Goal: Find specific page/section: Find specific page/section

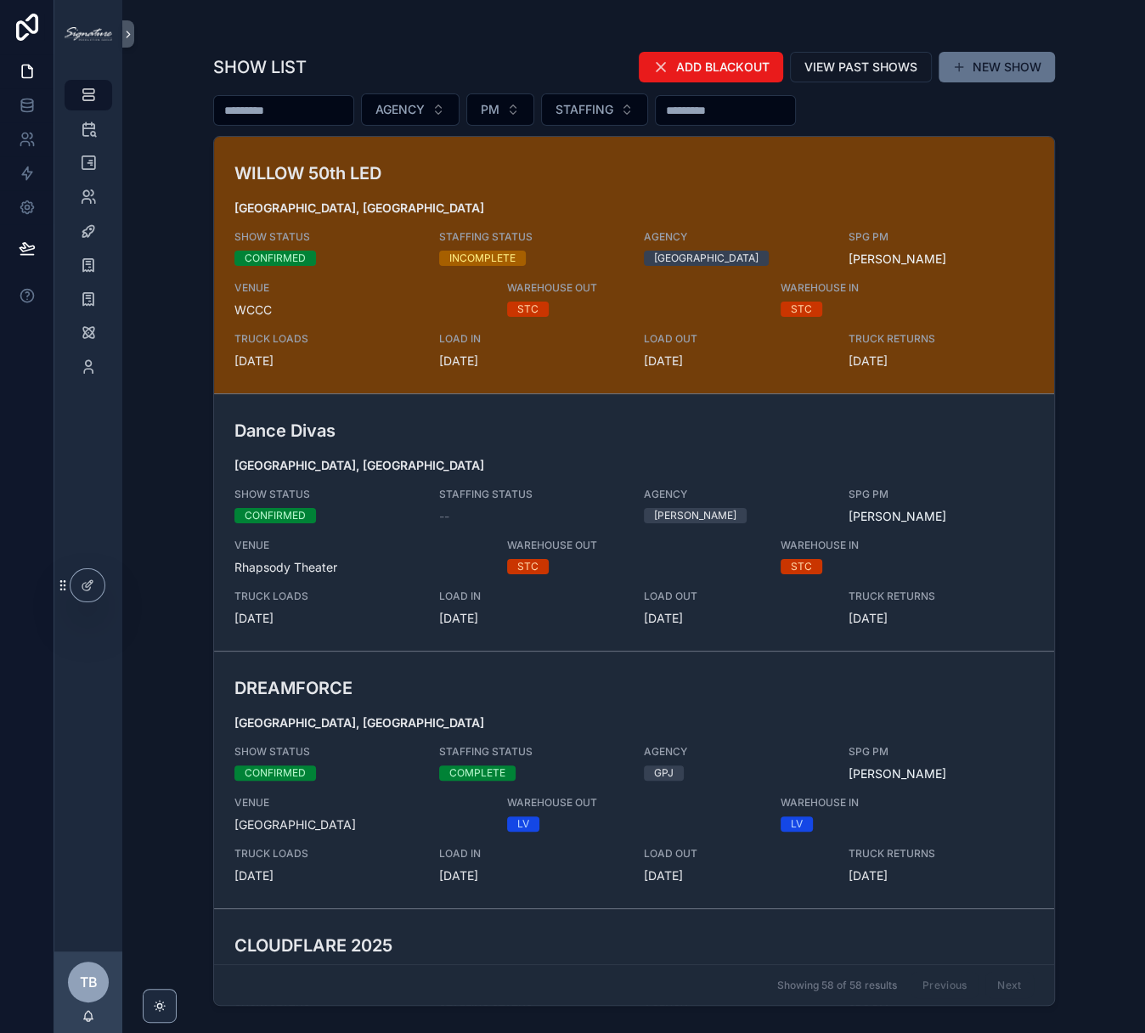
click at [296, 112] on input "scrollable content" at bounding box center [283, 111] width 139 height 24
type input "********"
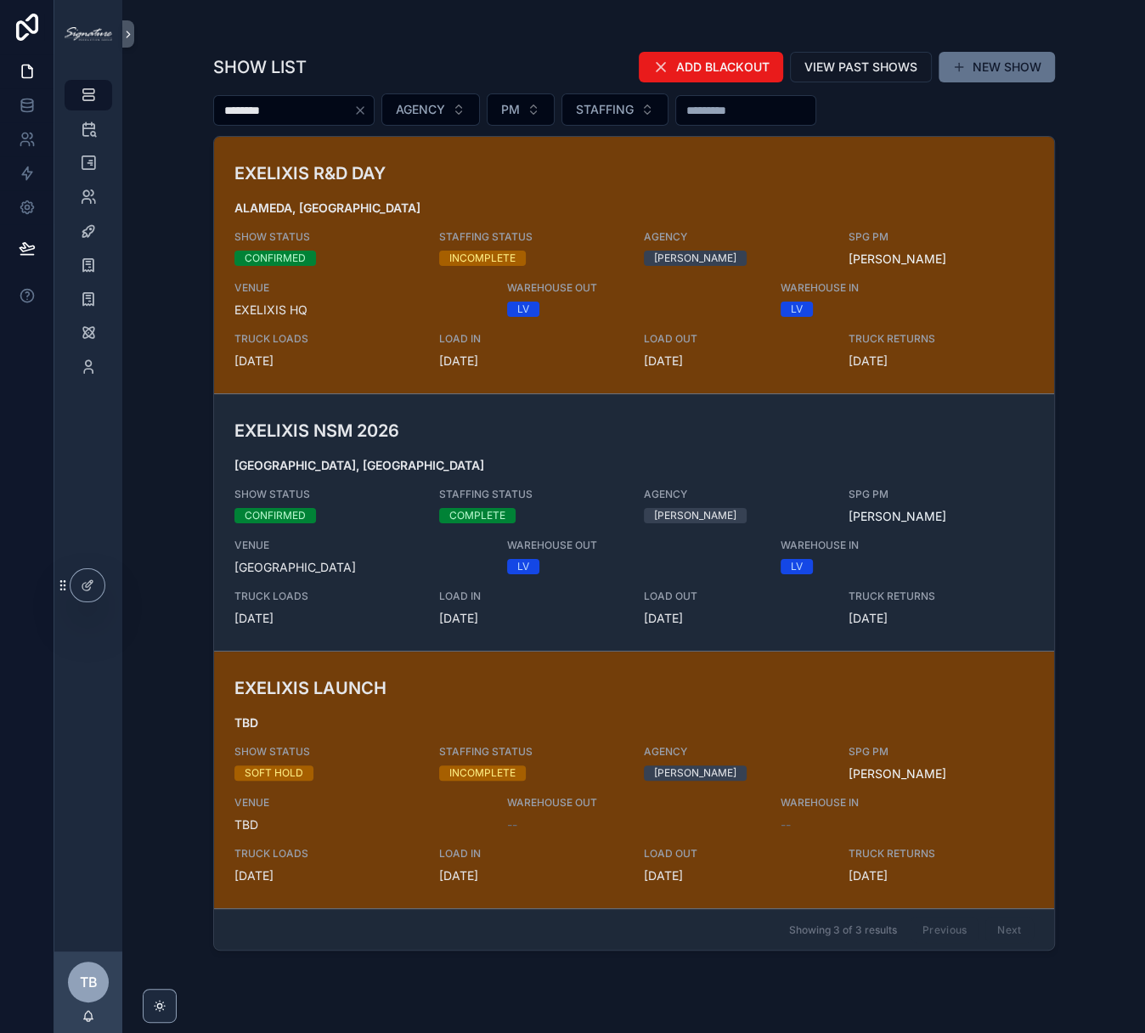
click at [532, 471] on span "[GEOGRAPHIC_DATA], [GEOGRAPHIC_DATA]" at bounding box center [633, 465] width 799 height 17
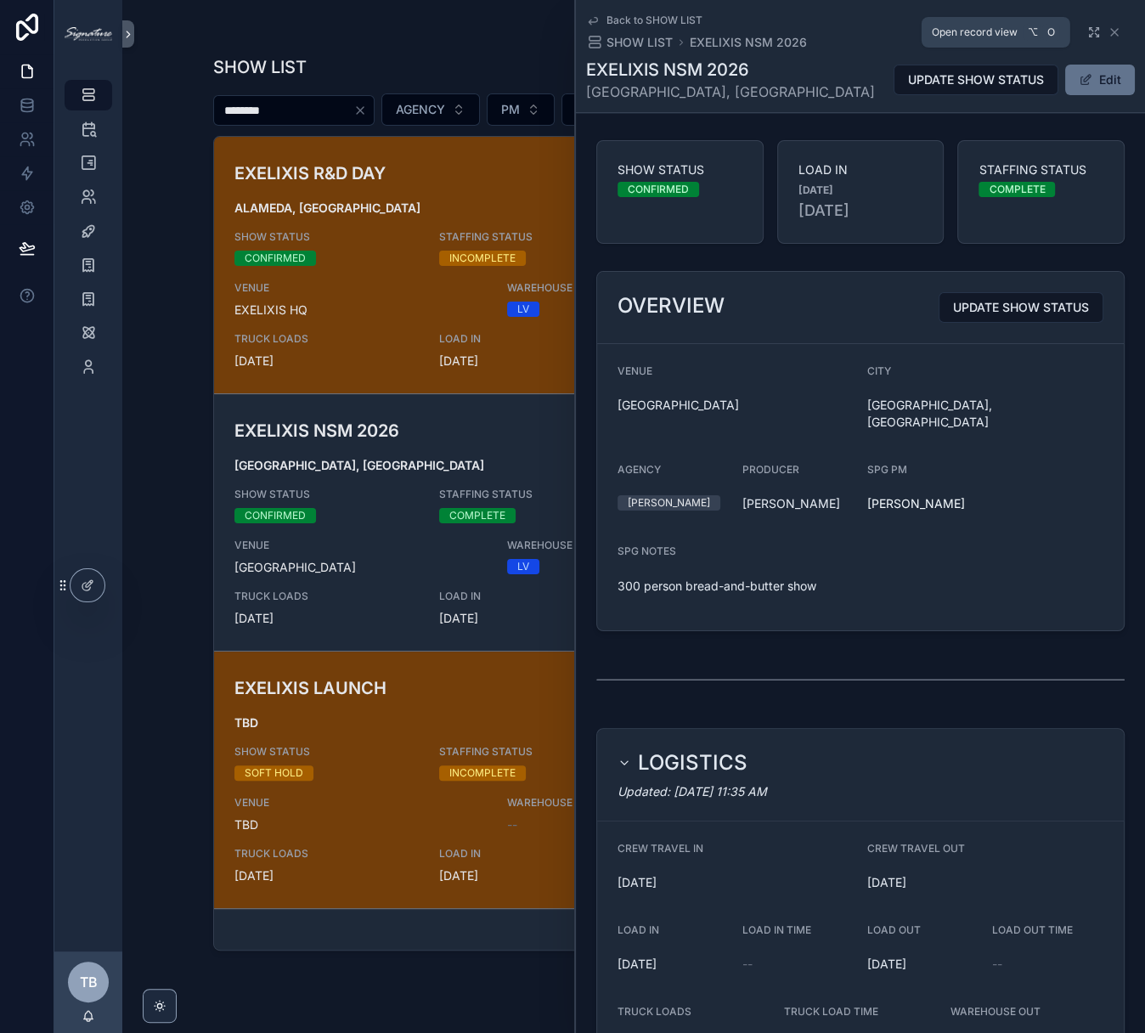
click at [1087, 37] on icon "scrollable content" at bounding box center [1094, 32] width 14 height 14
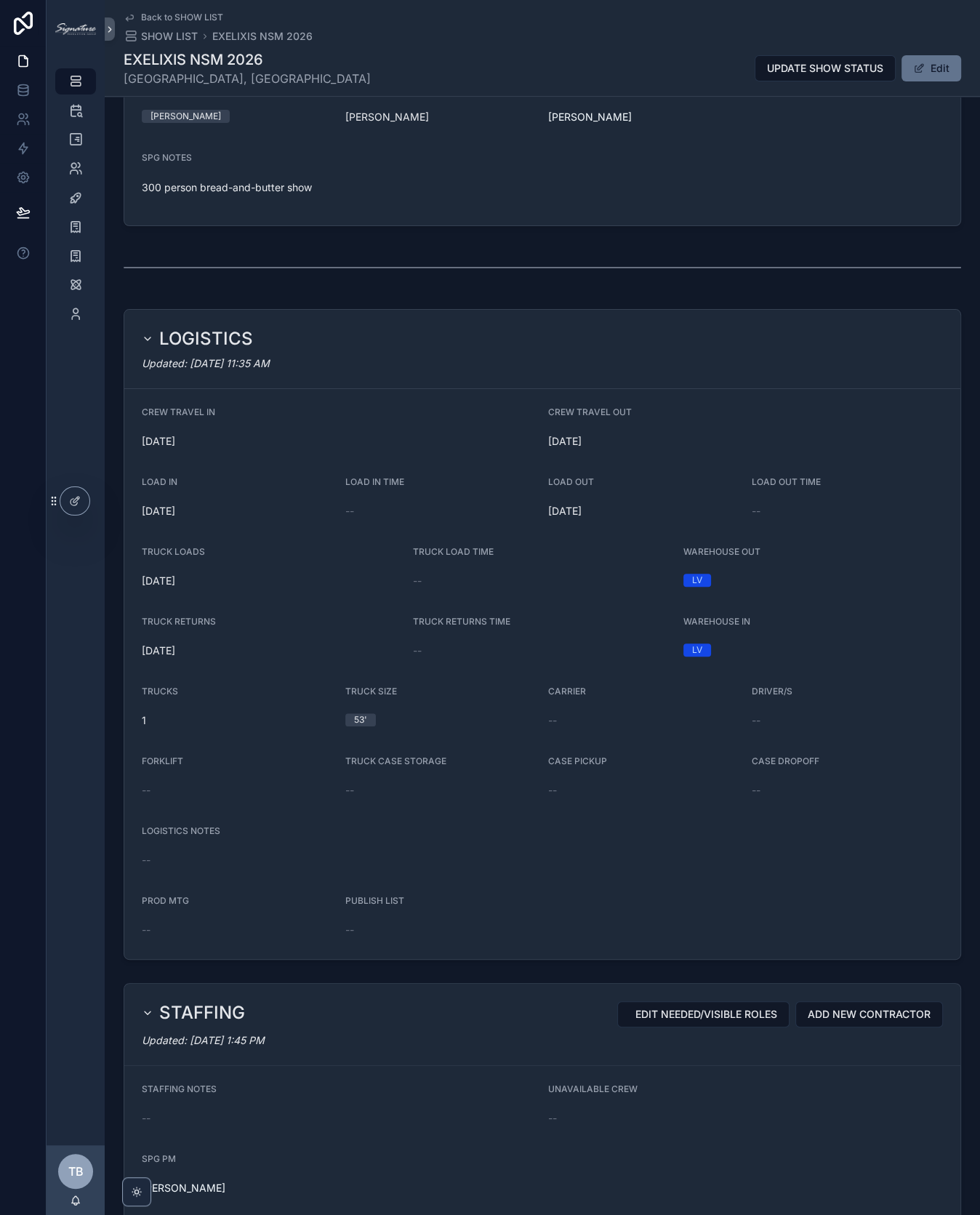
scroll to position [976, 0]
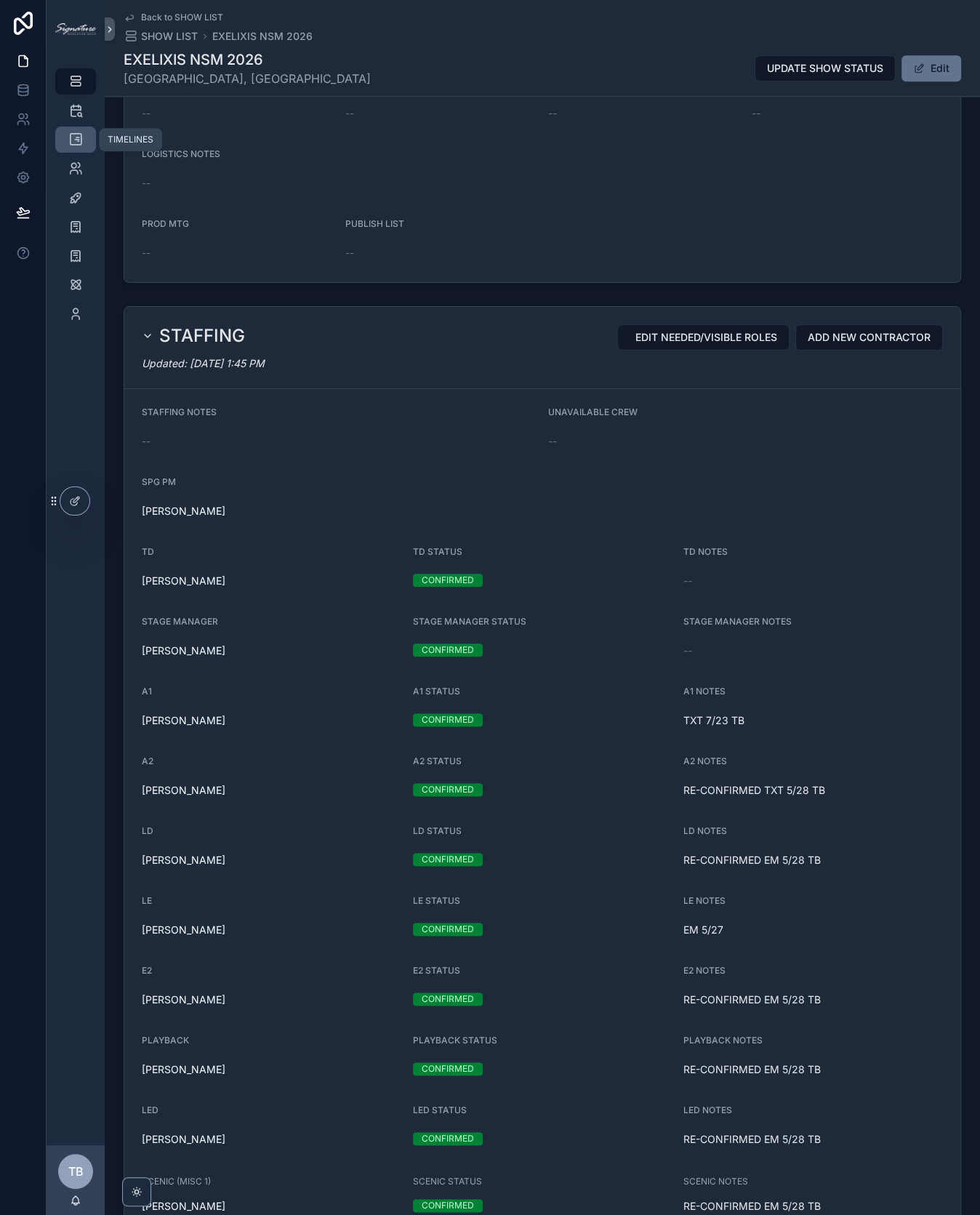
click at [74, 134] on icon "scrollable content" at bounding box center [75, 140] width 15 height 15
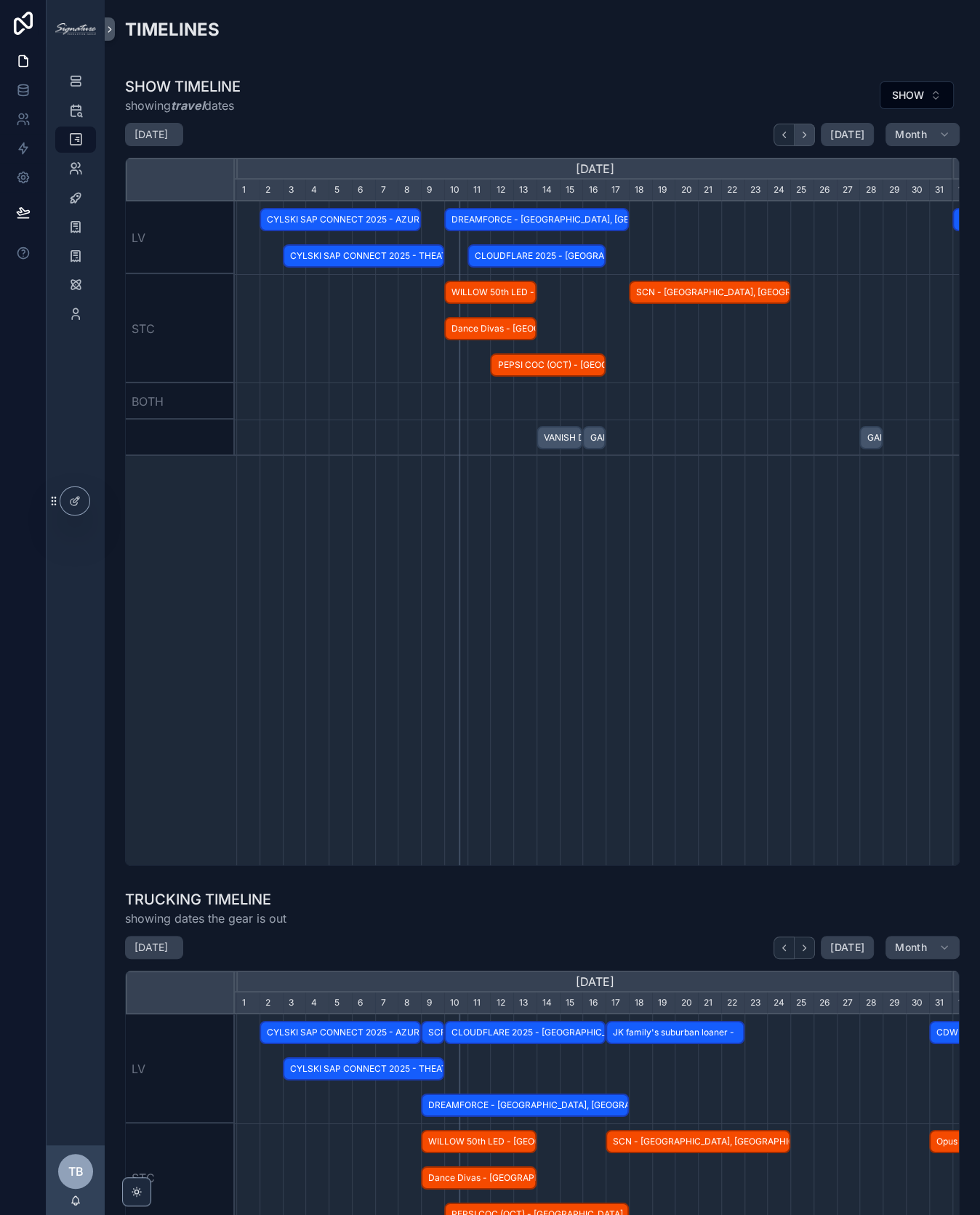
click at [804, 135] on icon "scrollable content" at bounding box center [804, 134] width 11 height 11
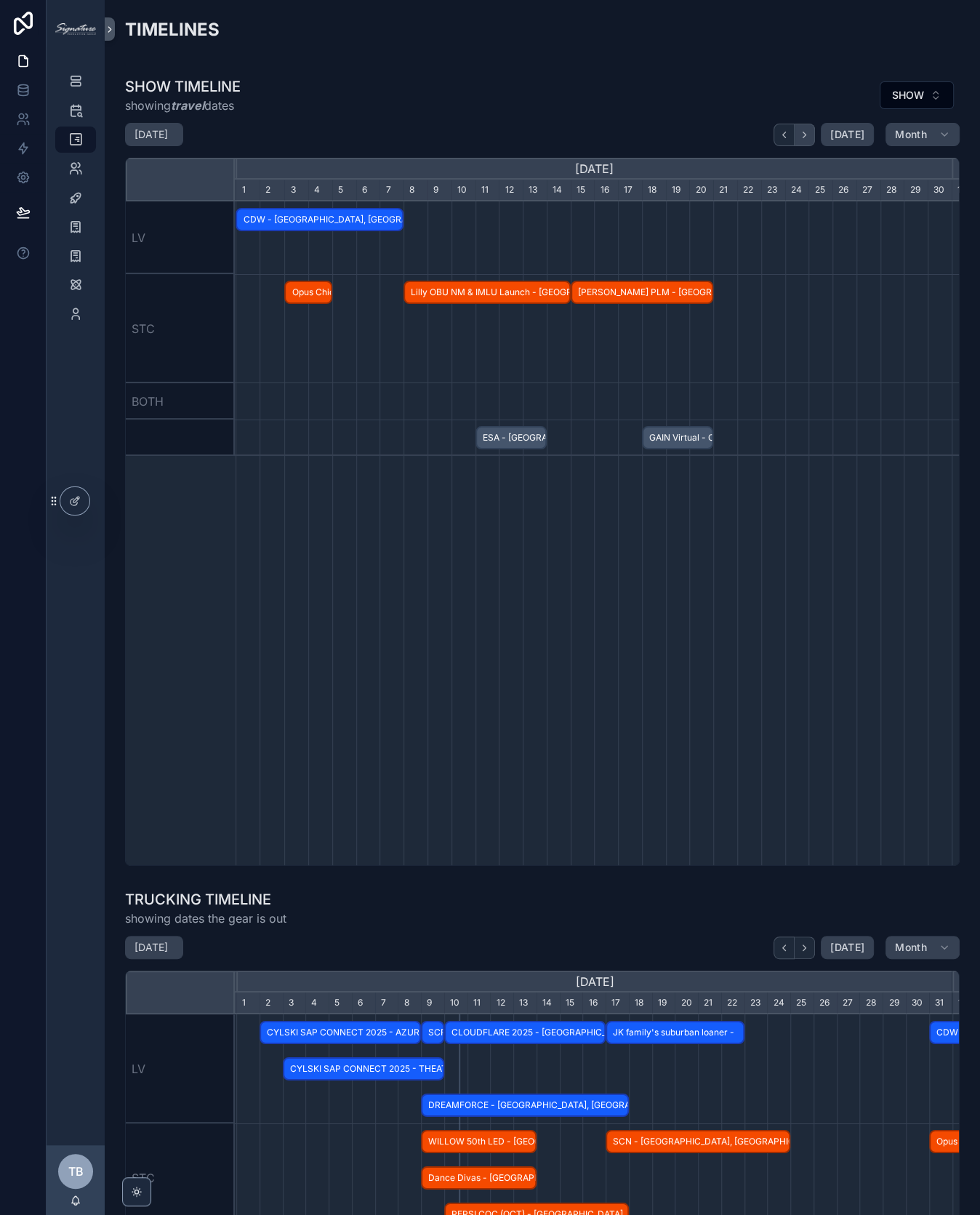
click at [804, 135] on icon "scrollable content" at bounding box center [804, 134] width 11 height 11
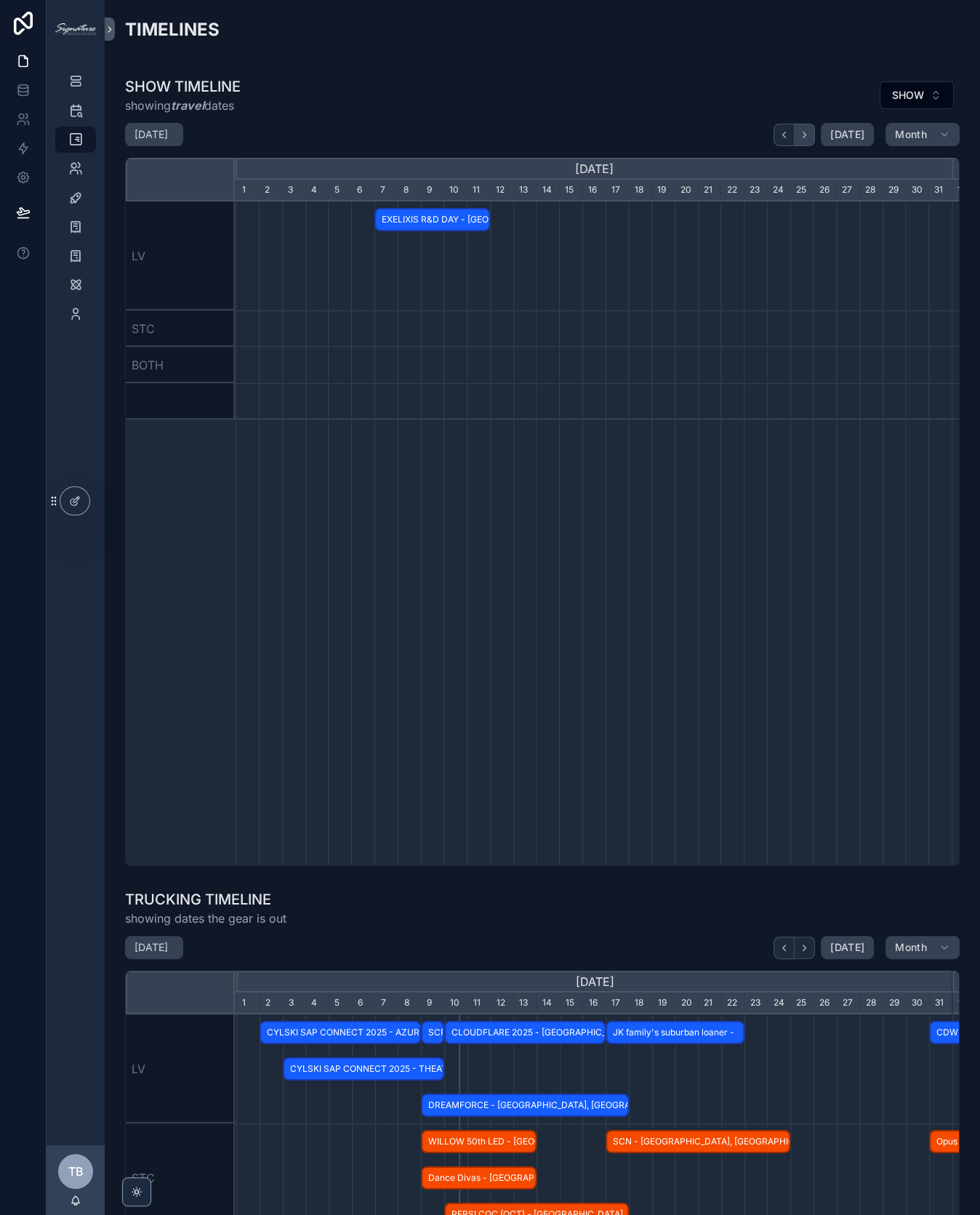
click at [804, 135] on icon "scrollable content" at bounding box center [804, 134] width 11 height 11
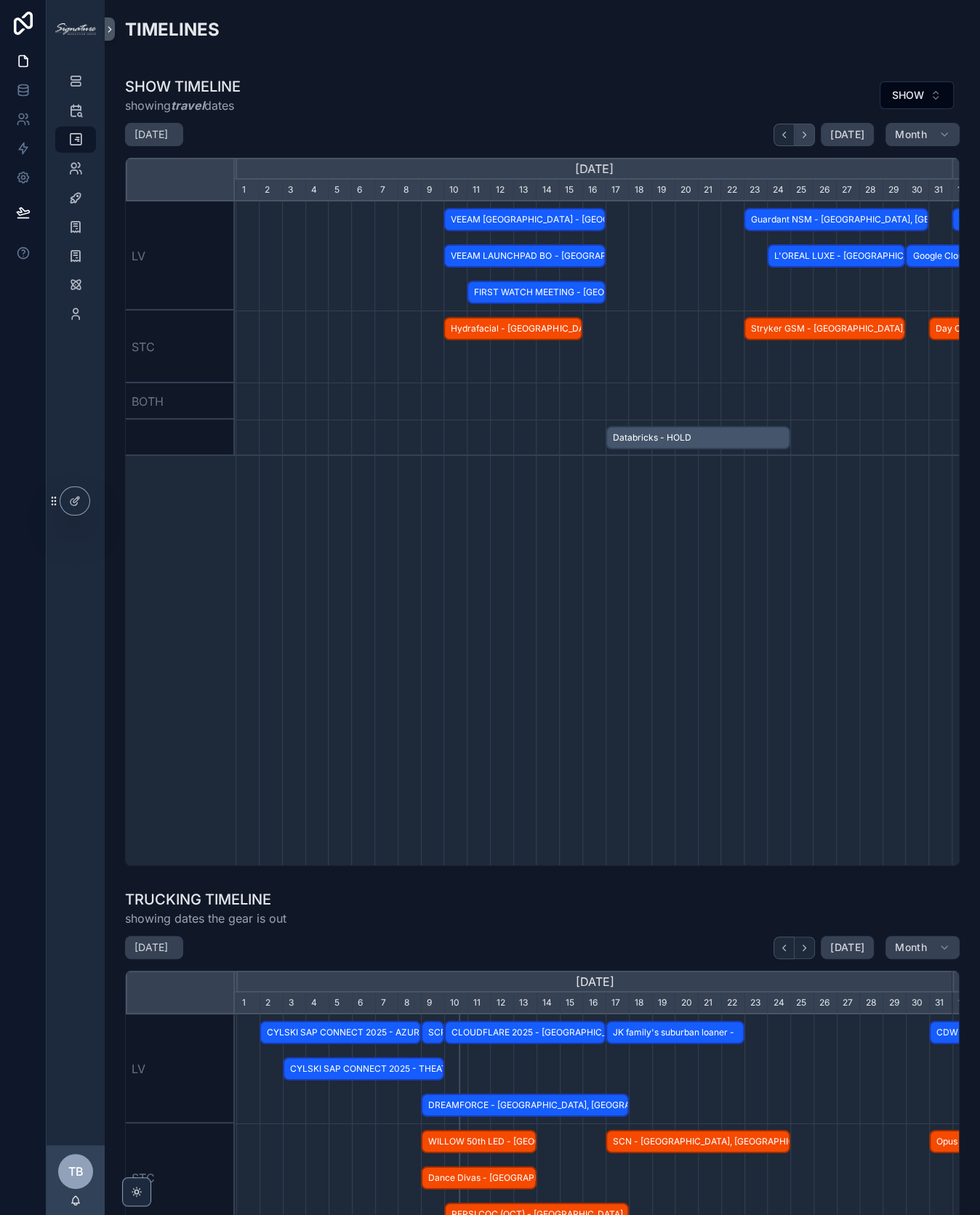
click at [804, 135] on icon "scrollable content" at bounding box center [804, 134] width 11 height 11
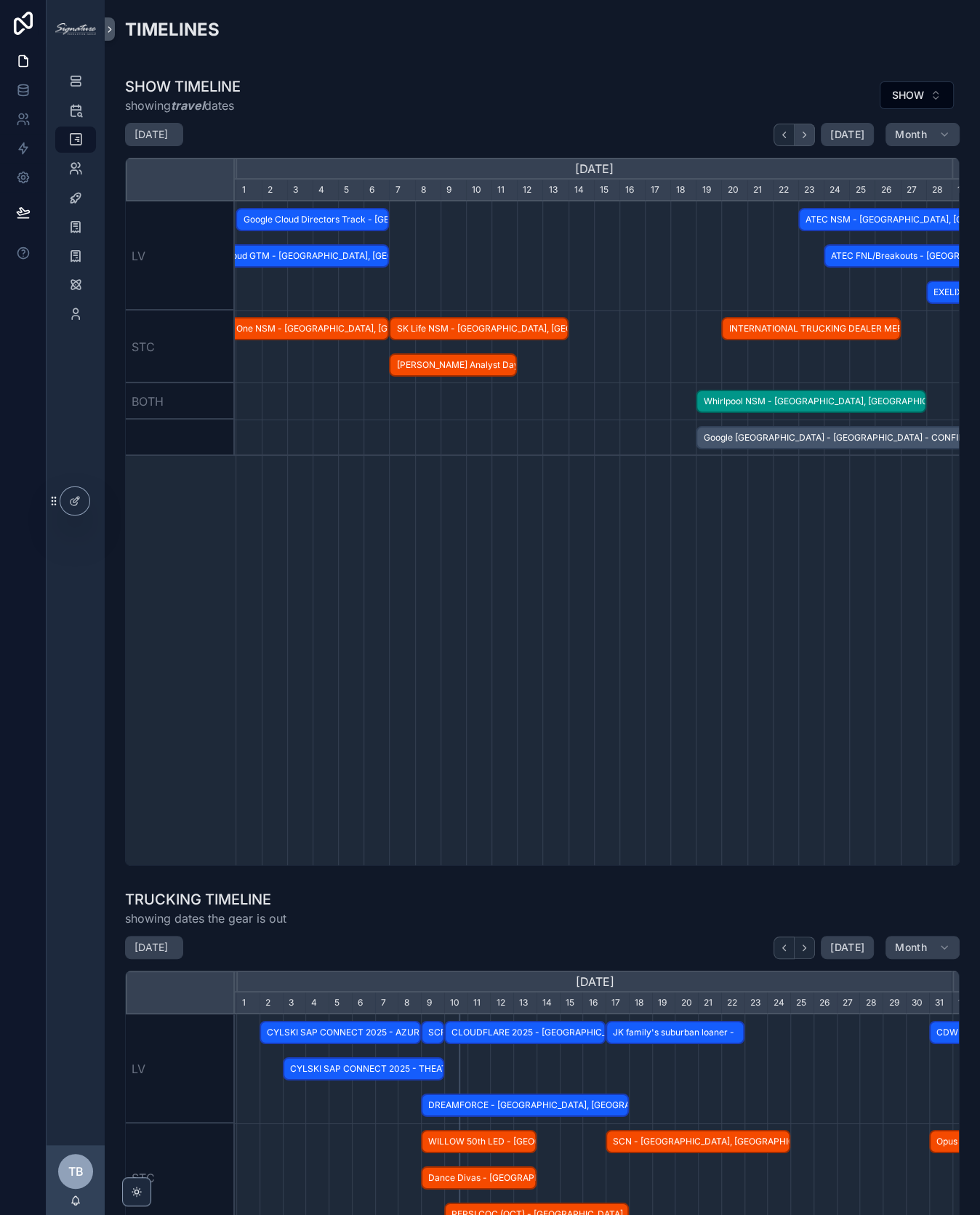
click at [804, 135] on icon "scrollable content" at bounding box center [804, 134] width 11 height 11
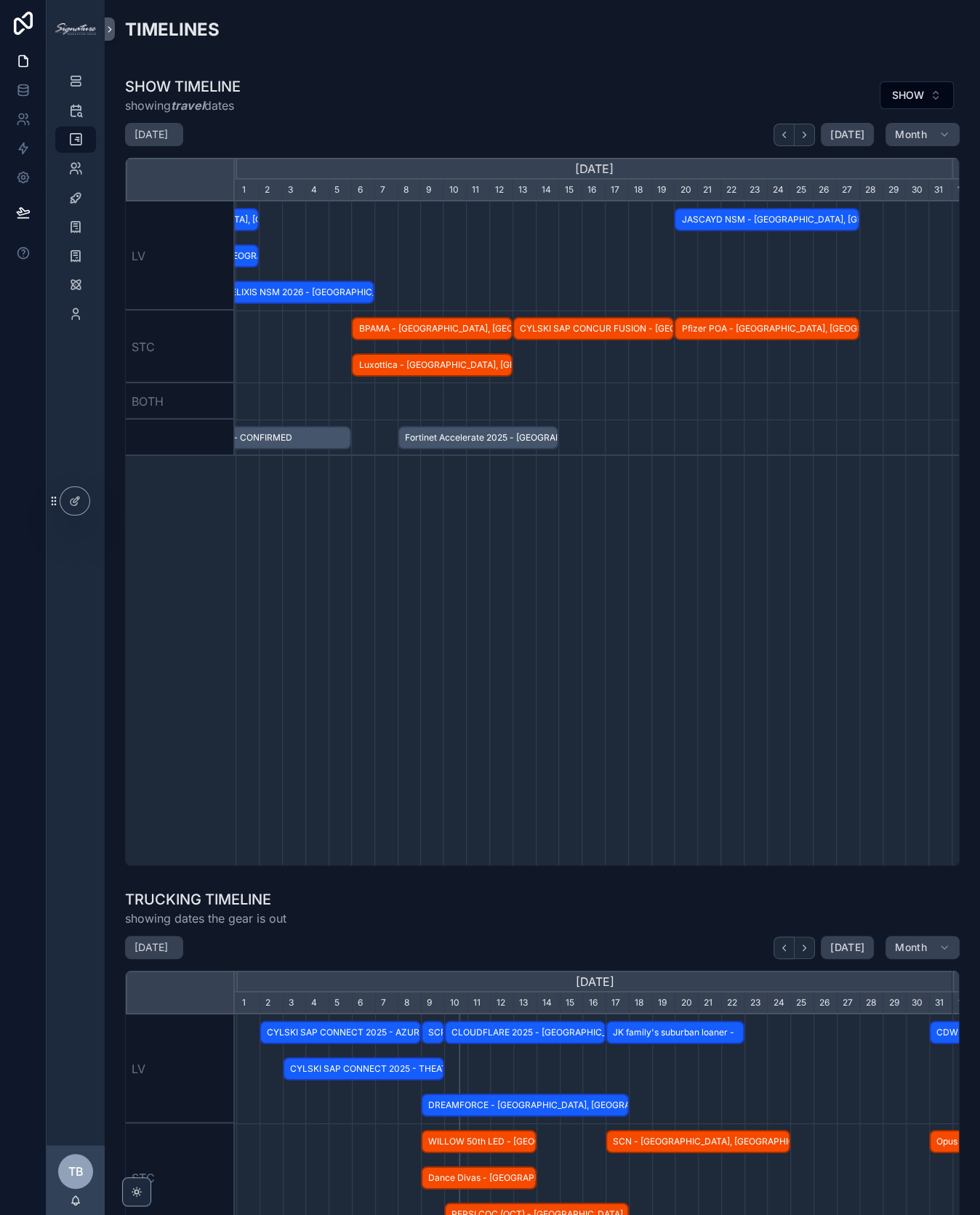
scroll to position [0, 735]
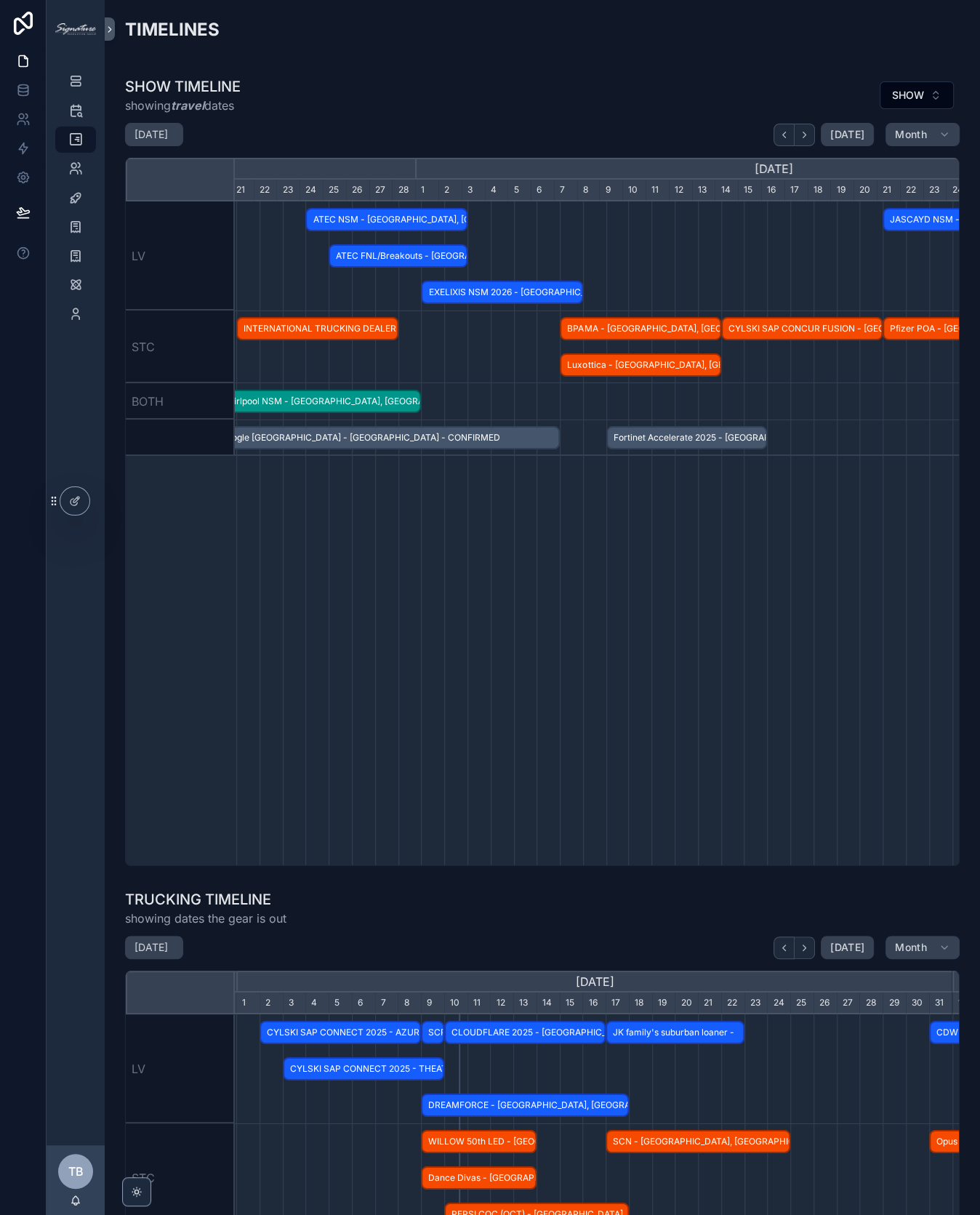
scroll to position [0, 669]
